Goal: Complete application form

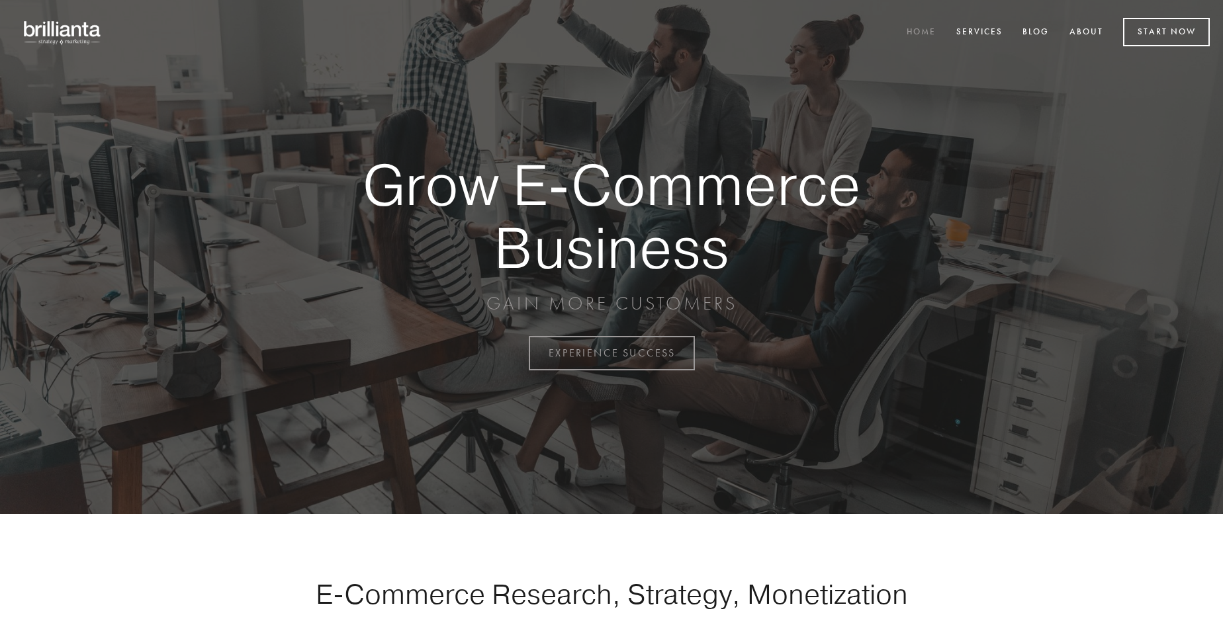
scroll to position [3470, 0]
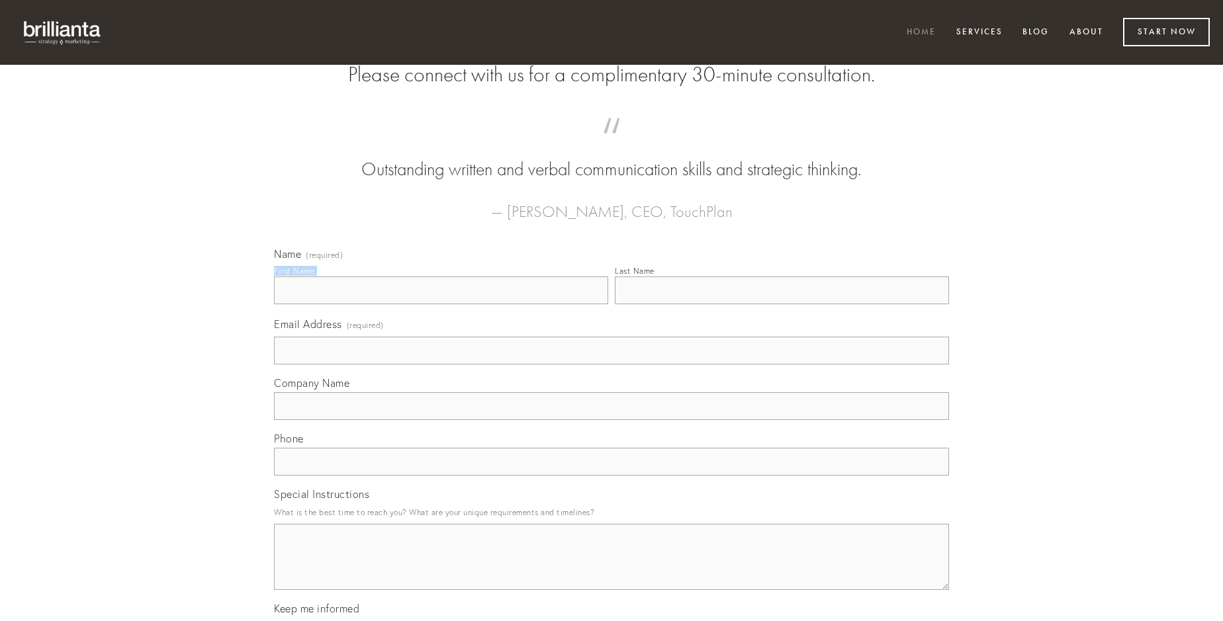
type input "[PERSON_NAME]"
click at [782, 304] on input "Last Name" at bounding box center [782, 291] width 334 height 28
type input "[PERSON_NAME]"
click at [612, 365] on input "Email Address (required)" at bounding box center [611, 351] width 675 height 28
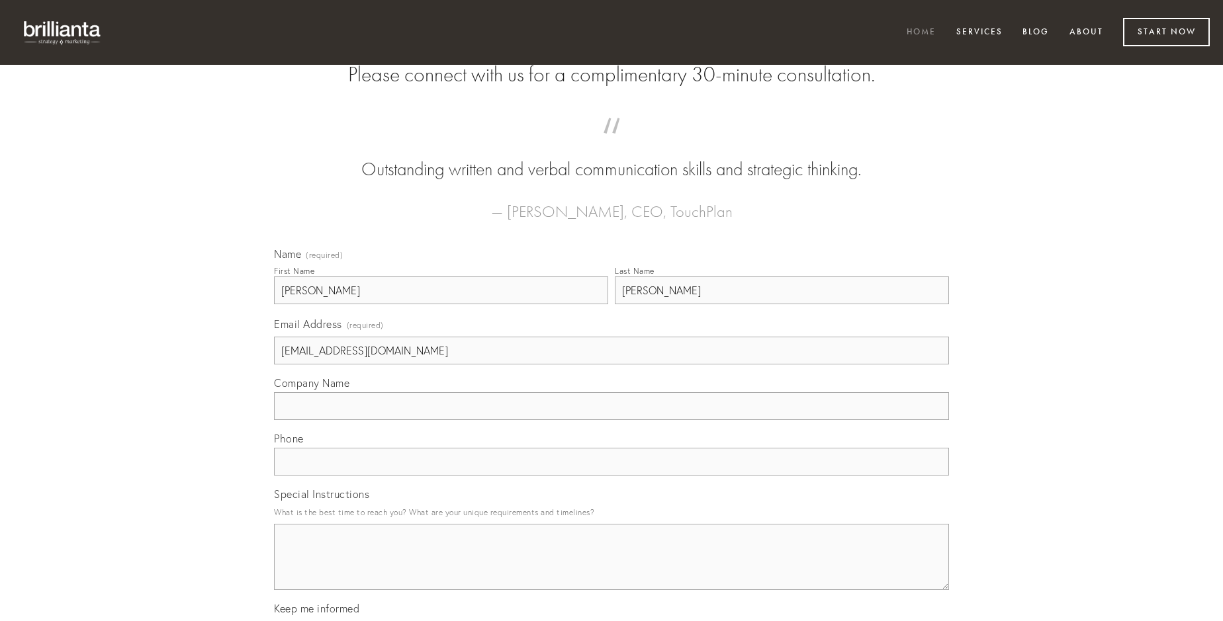
type input "[EMAIL_ADDRESS][DOMAIN_NAME]"
click at [612, 420] on input "Company Name" at bounding box center [611, 406] width 675 height 28
type input "crustulum"
click at [612, 476] on input "text" at bounding box center [611, 462] width 675 height 28
click at [612, 569] on textarea "Special Instructions" at bounding box center [611, 557] width 675 height 66
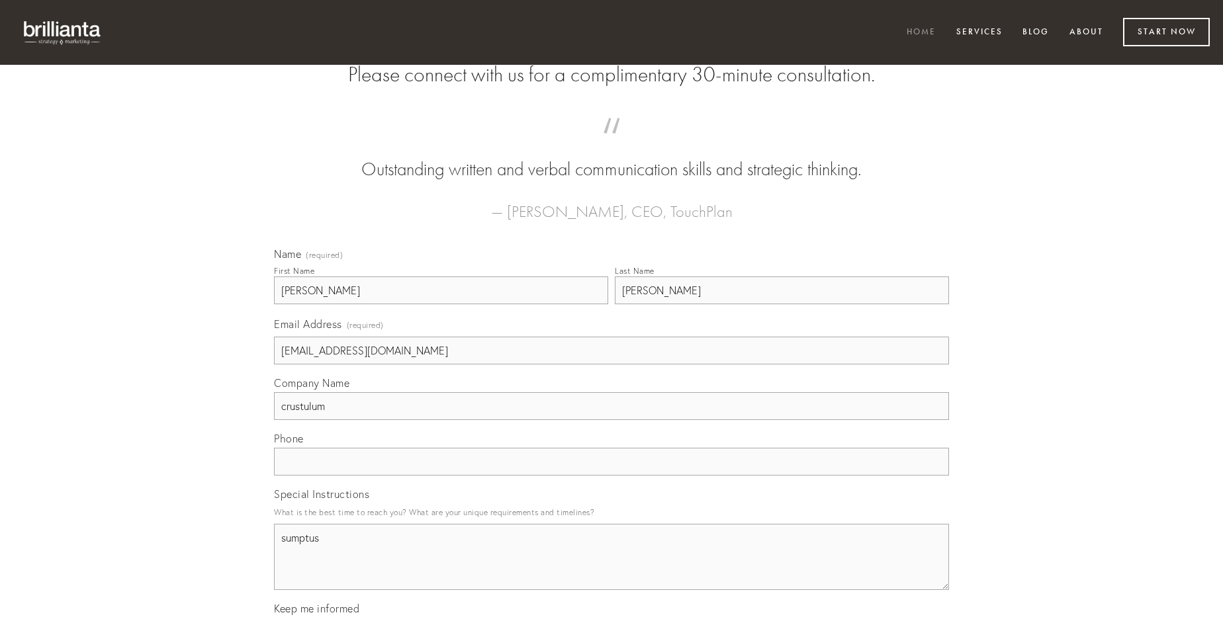
type textarea "sumptus"
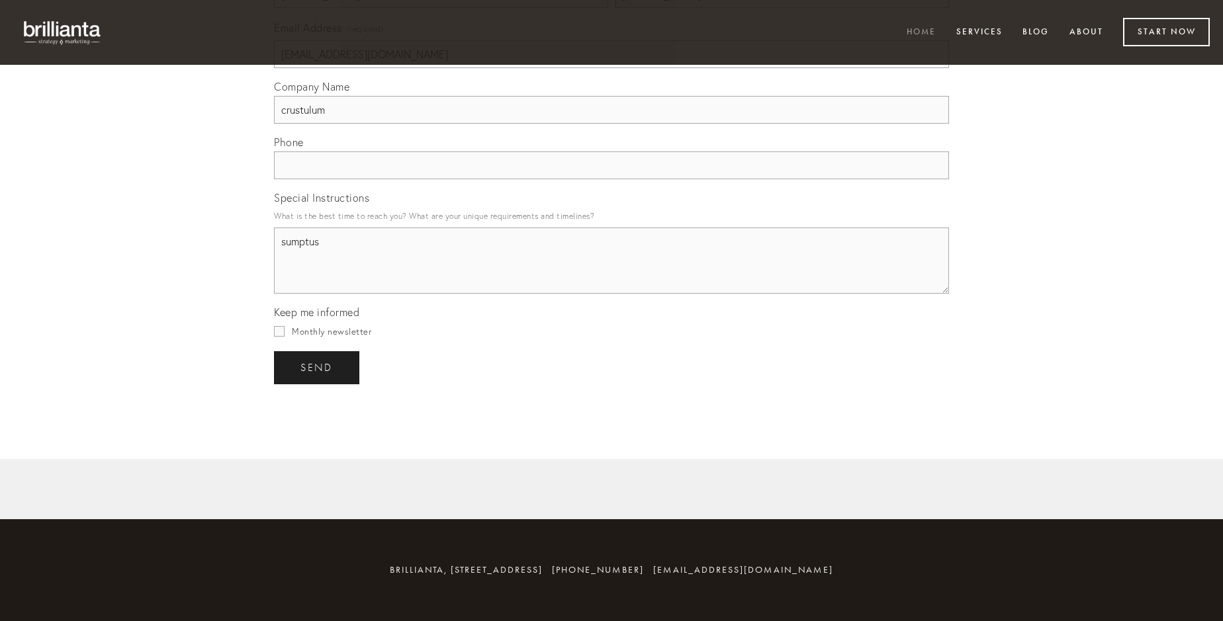
click at [318, 367] on span "send" at bounding box center [316, 368] width 32 height 12
